Goal: Task Accomplishment & Management: Complete application form

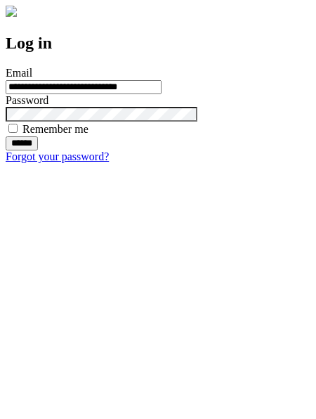
type input "**********"
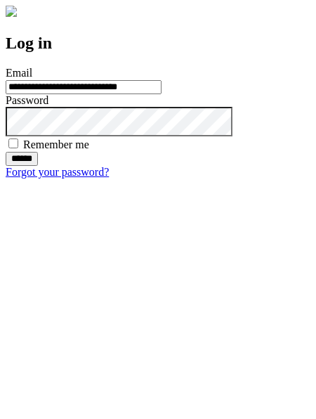
click at [38, 166] on input "******" at bounding box center [22, 159] width 32 height 14
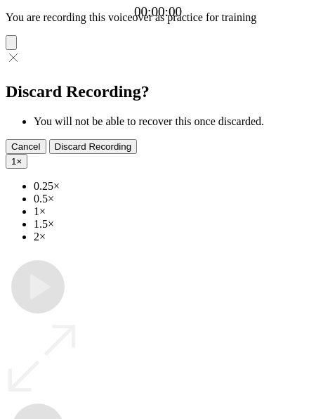
type input "**********"
